Goal: Information Seeking & Learning: Learn about a topic

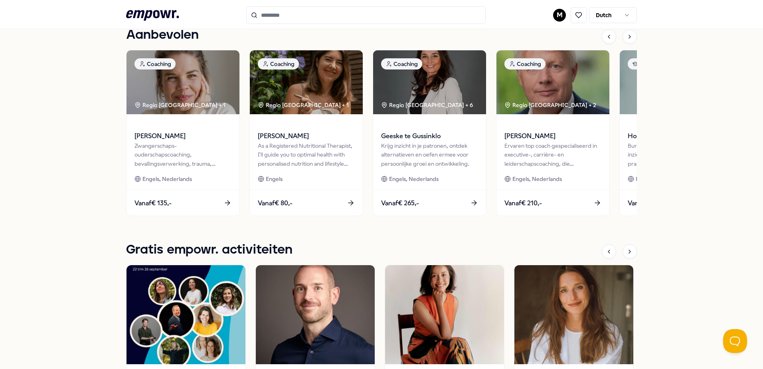
scroll to position [359, 0]
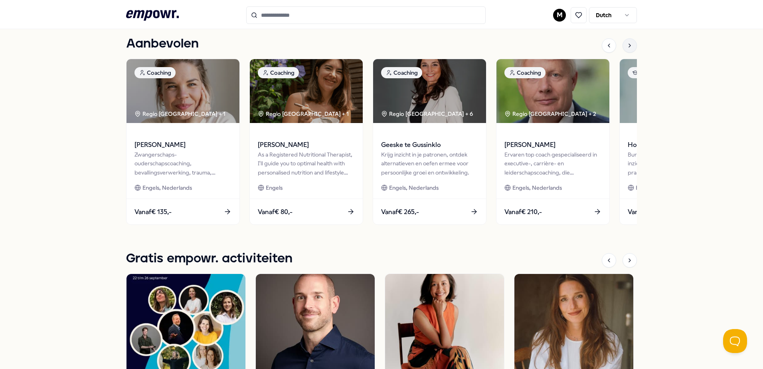
click at [627, 45] on icon at bounding box center [630, 45] width 6 height 6
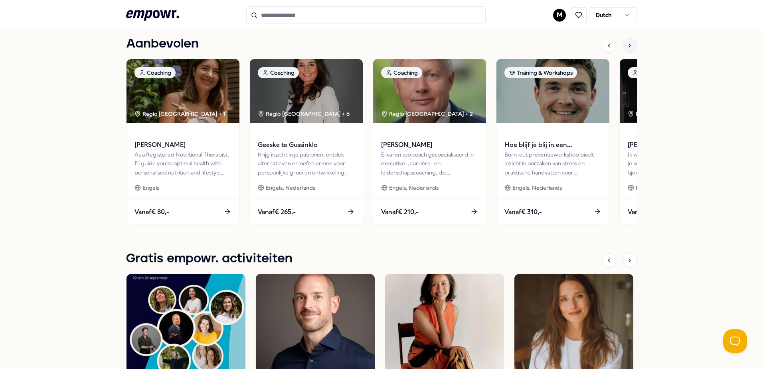
click at [629, 46] on icon at bounding box center [630, 45] width 2 height 3
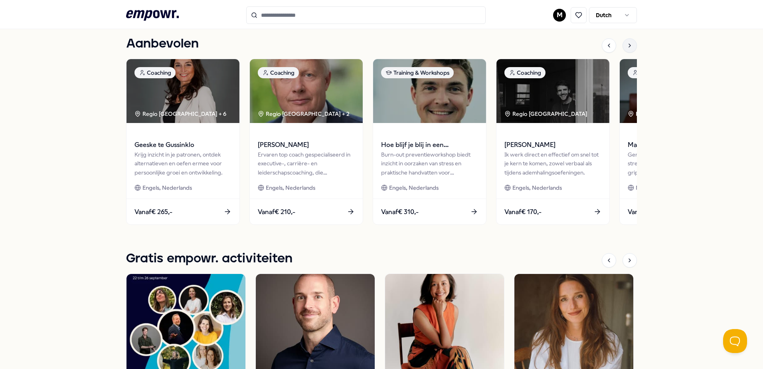
click at [629, 46] on icon at bounding box center [630, 45] width 2 height 3
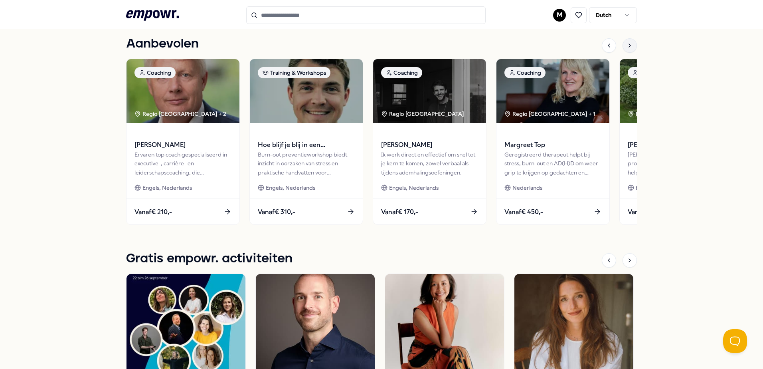
click at [629, 46] on icon at bounding box center [630, 45] width 2 height 3
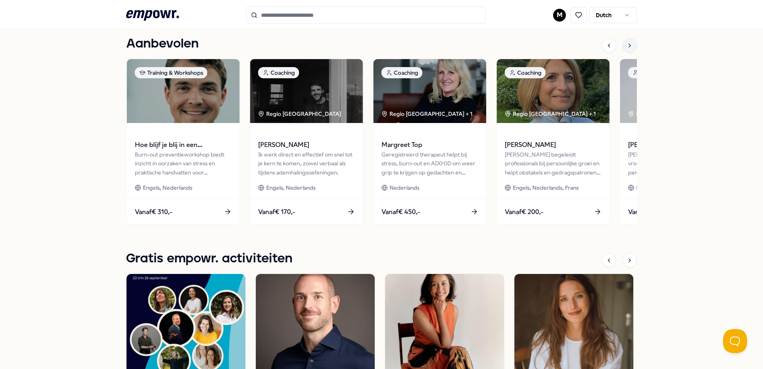
click at [627, 47] on icon at bounding box center [630, 45] width 6 height 6
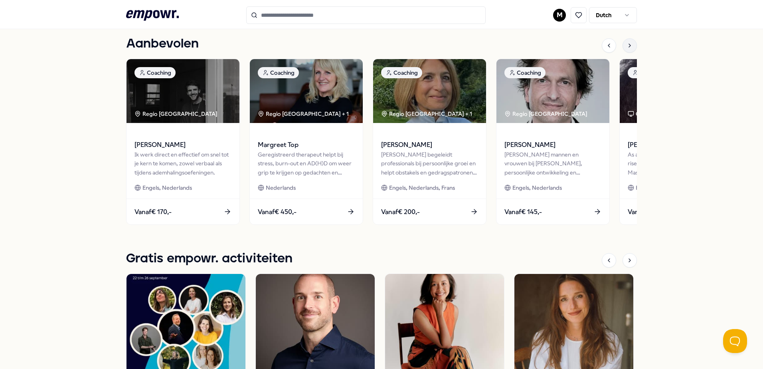
click at [627, 47] on icon at bounding box center [630, 45] width 6 height 6
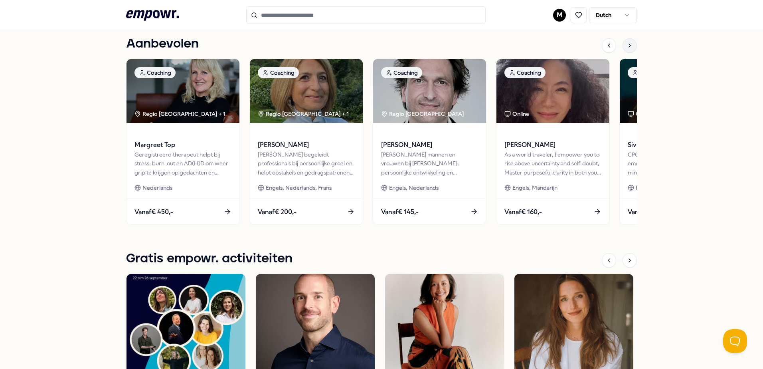
click at [626, 50] on div at bounding box center [630, 45] width 14 height 14
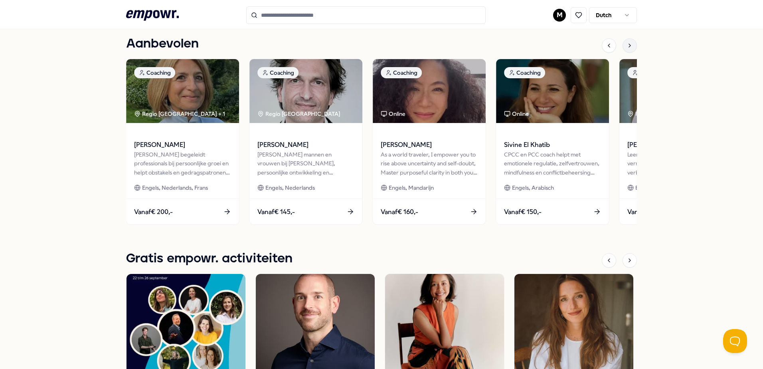
click at [627, 44] on icon at bounding box center [630, 45] width 6 height 6
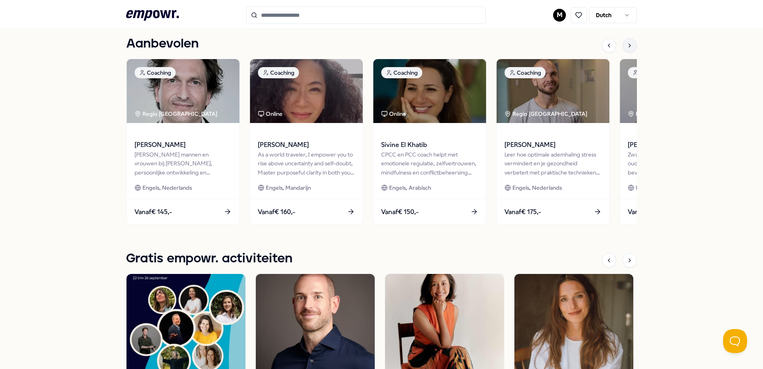
click at [627, 41] on div at bounding box center [630, 45] width 14 height 14
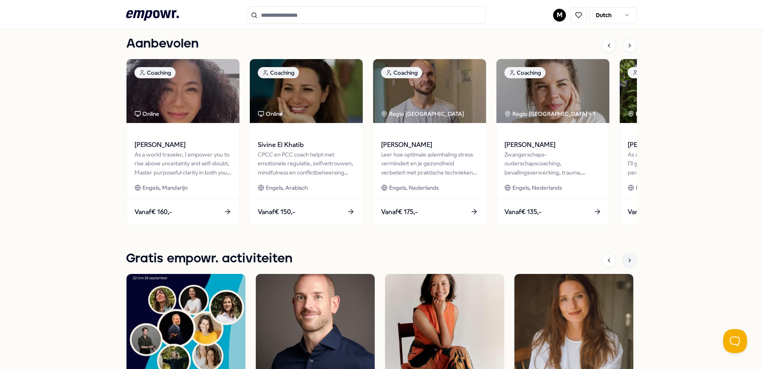
click at [627, 258] on icon at bounding box center [630, 260] width 6 height 6
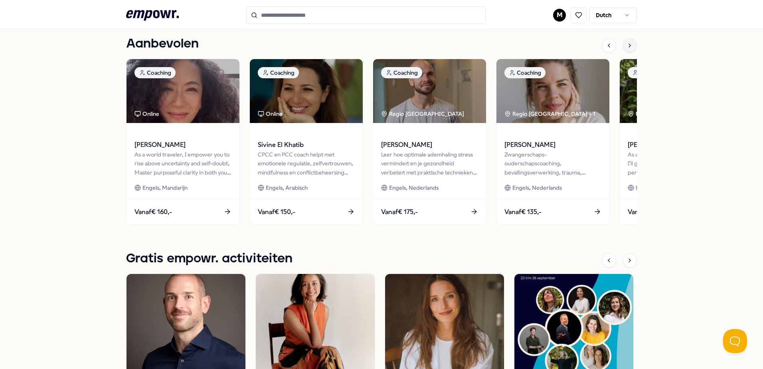
click at [629, 46] on icon at bounding box center [630, 45] width 2 height 3
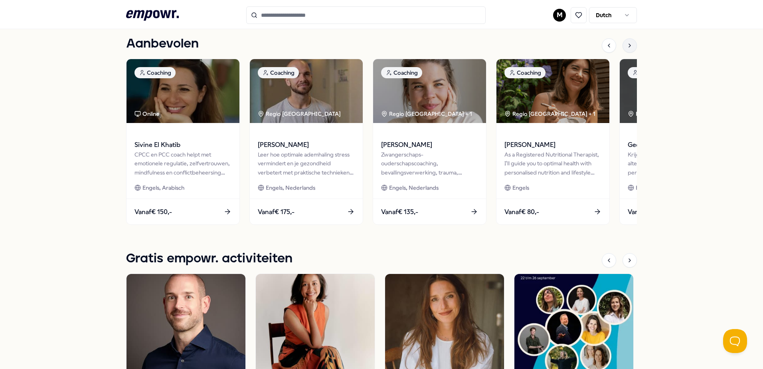
click at [629, 46] on icon at bounding box center [630, 45] width 2 height 3
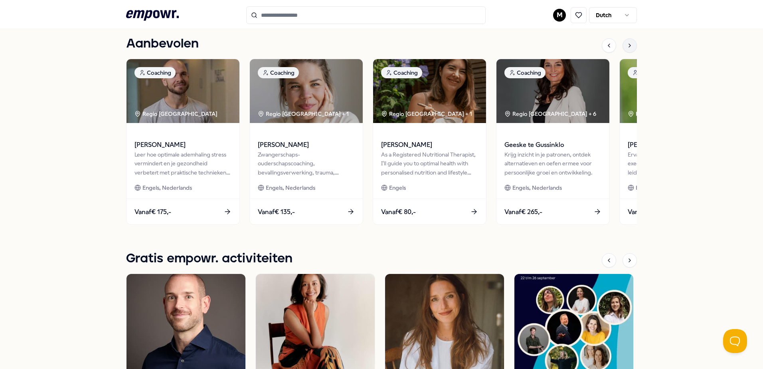
click at [629, 46] on icon at bounding box center [630, 45] width 2 height 3
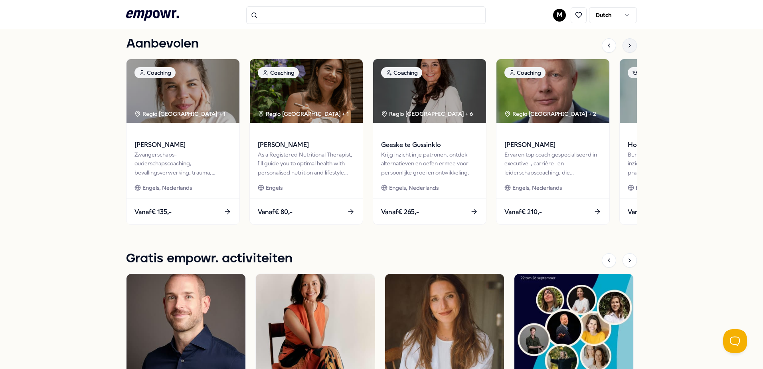
click at [625, 48] on div at bounding box center [630, 45] width 14 height 14
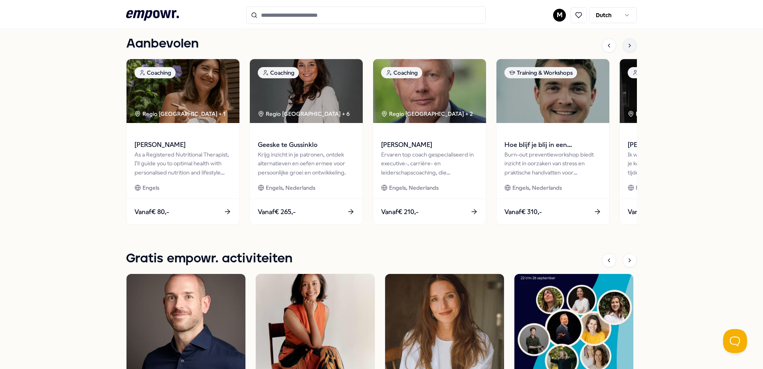
click at [631, 46] on div at bounding box center [630, 45] width 14 height 14
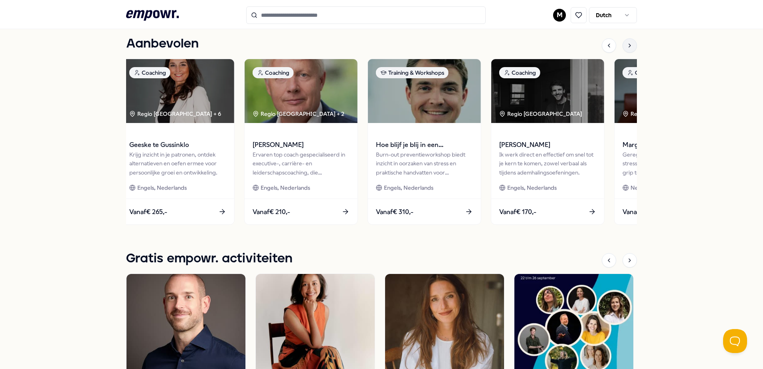
click at [631, 46] on div at bounding box center [630, 45] width 14 height 14
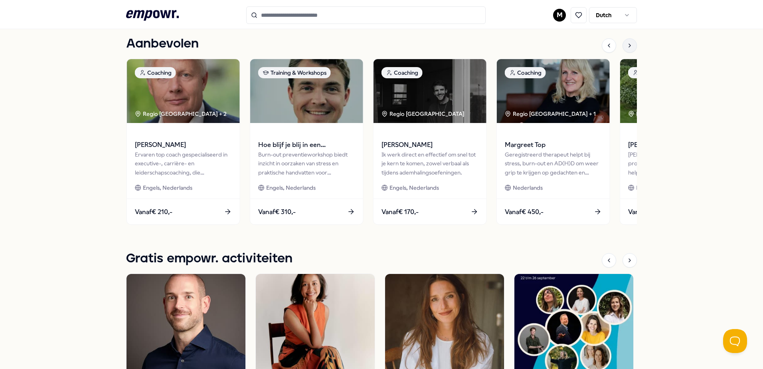
click at [631, 46] on div at bounding box center [630, 45] width 14 height 14
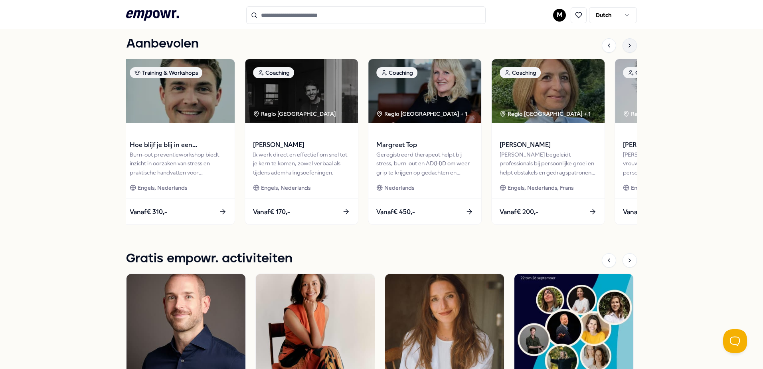
click at [631, 46] on div at bounding box center [630, 45] width 14 height 14
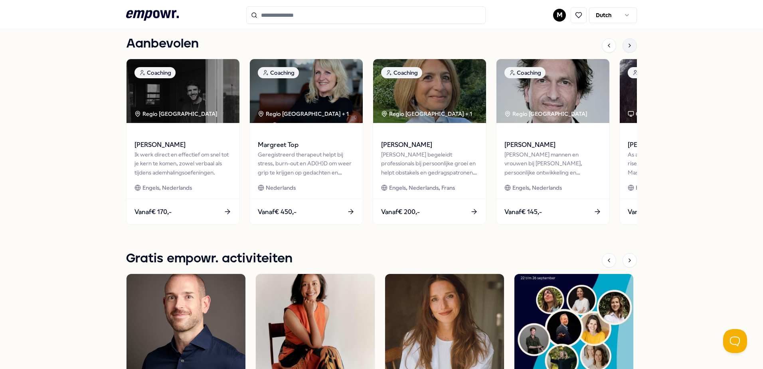
click at [631, 46] on div at bounding box center [630, 45] width 14 height 14
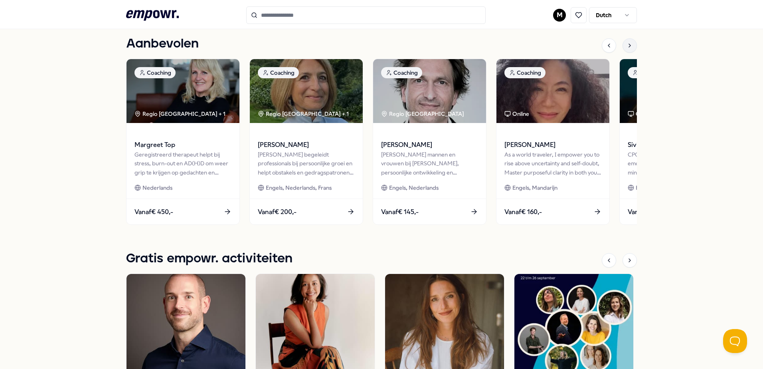
click at [631, 46] on div at bounding box center [630, 45] width 14 height 14
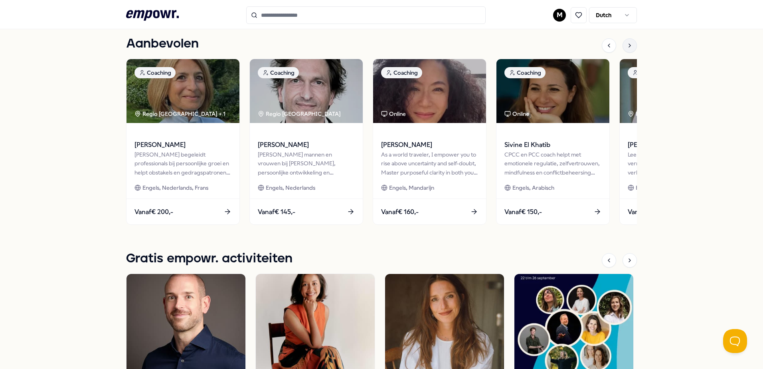
click at [627, 44] on icon at bounding box center [630, 45] width 6 height 6
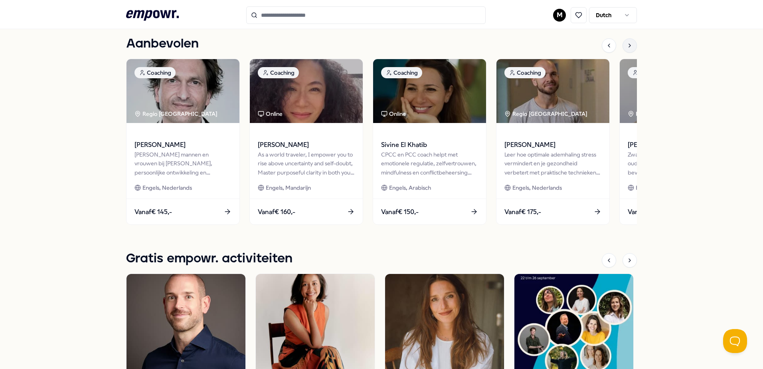
click at [630, 40] on div at bounding box center [630, 45] width 14 height 14
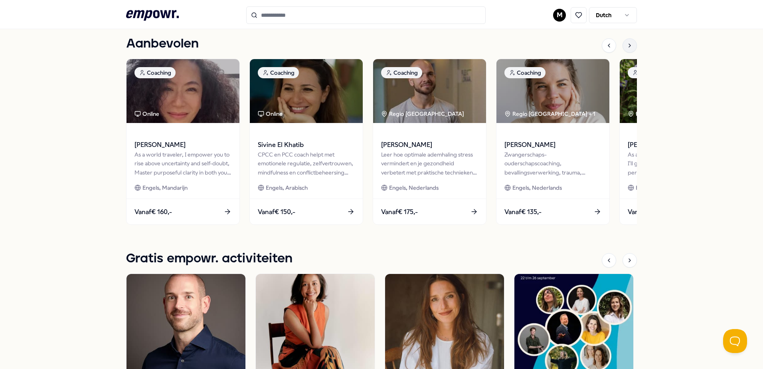
click at [629, 40] on div at bounding box center [630, 45] width 14 height 14
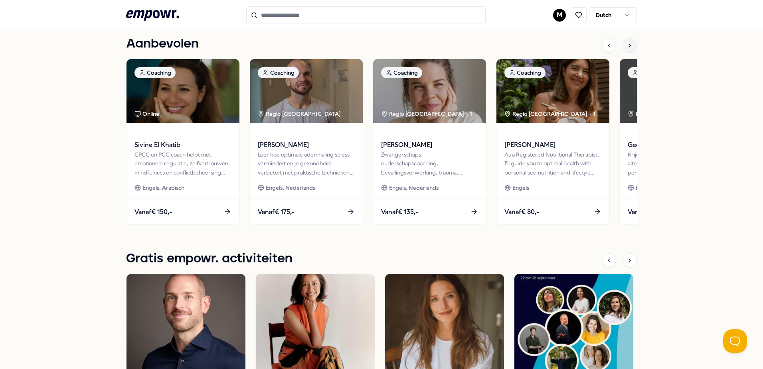
click at [623, 49] on div at bounding box center [630, 45] width 14 height 14
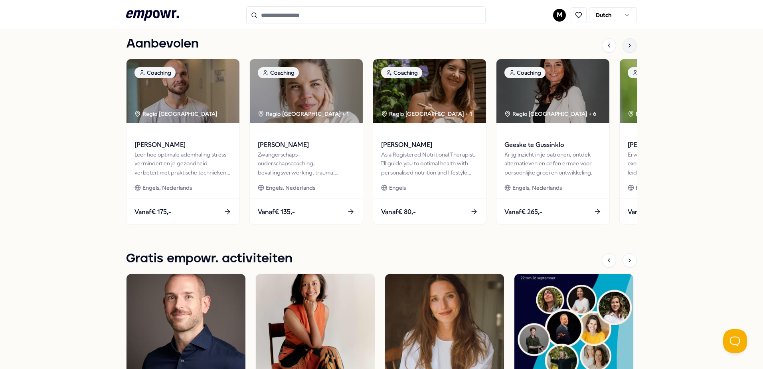
click at [623, 49] on div at bounding box center [630, 45] width 14 height 14
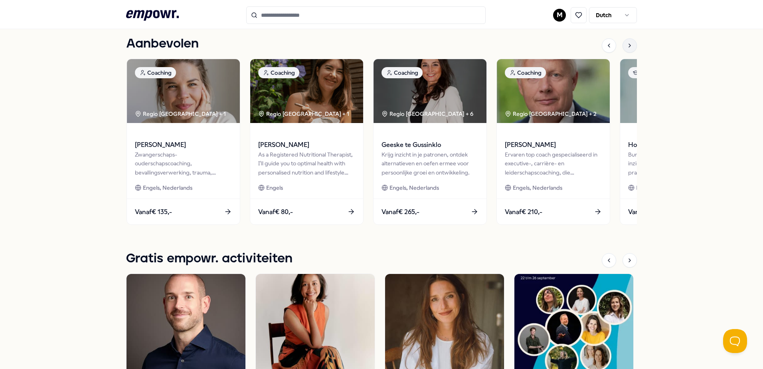
click at [627, 48] on icon at bounding box center [630, 45] width 6 height 6
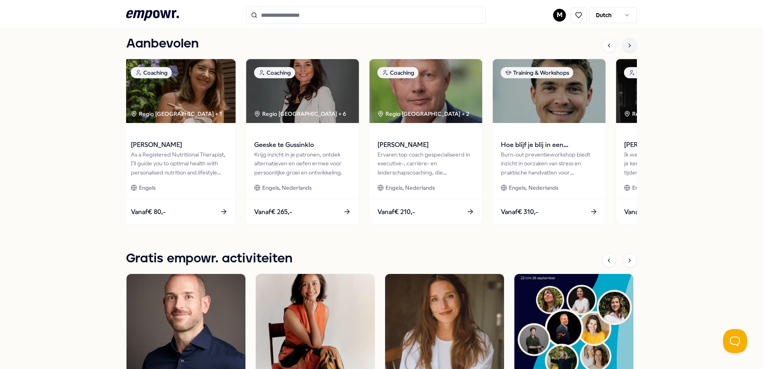
click at [625, 49] on div at bounding box center [630, 45] width 14 height 14
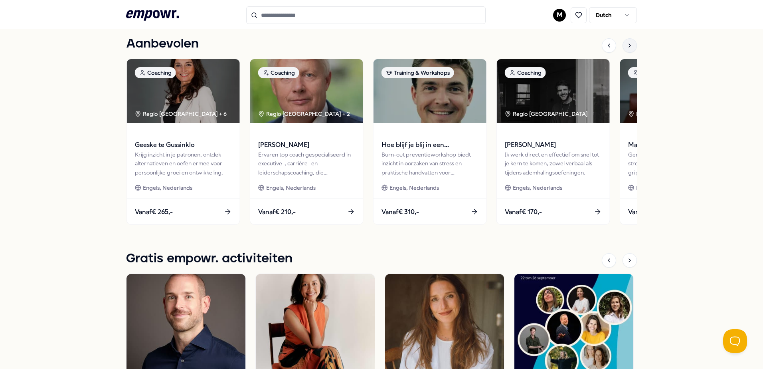
click at [625, 49] on div at bounding box center [630, 45] width 14 height 14
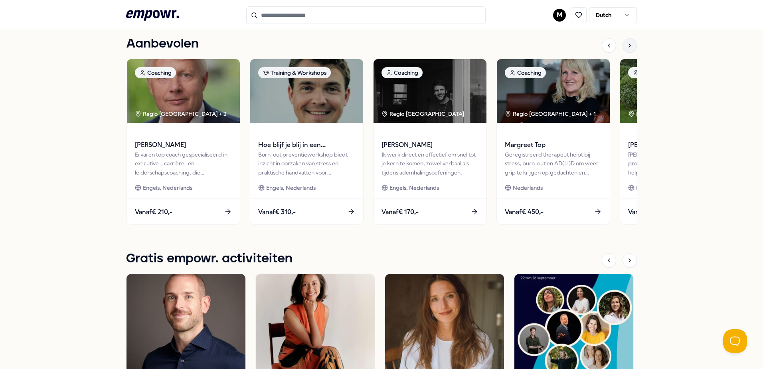
click at [625, 49] on div at bounding box center [630, 45] width 14 height 14
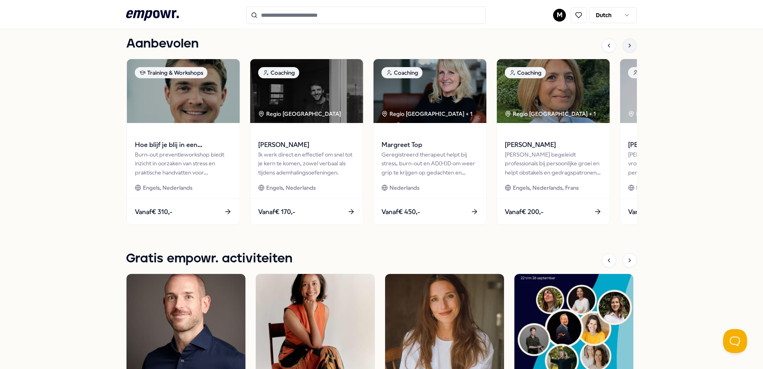
click at [625, 49] on div at bounding box center [630, 45] width 14 height 14
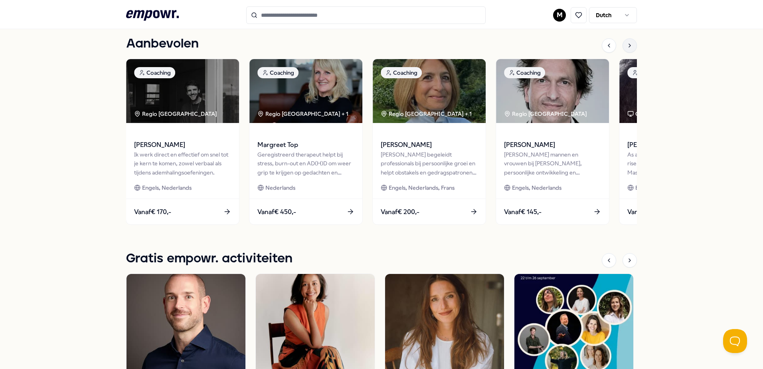
click at [625, 49] on div at bounding box center [630, 45] width 14 height 14
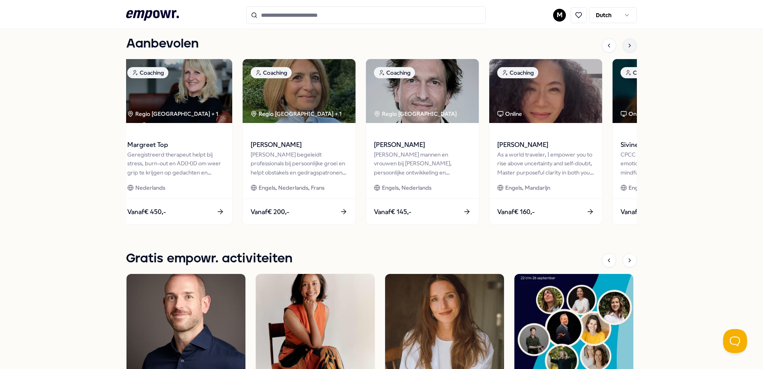
click at [625, 49] on div at bounding box center [630, 45] width 14 height 14
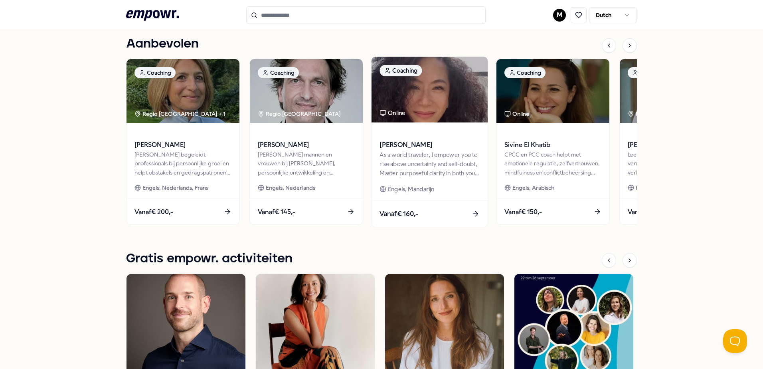
click at [445, 165] on div "As a world traveler, I empower you to rise above uncertainty and self-doubt, Ma…" at bounding box center [430, 164] width 100 height 28
